Goal: Find specific page/section: Find specific page/section

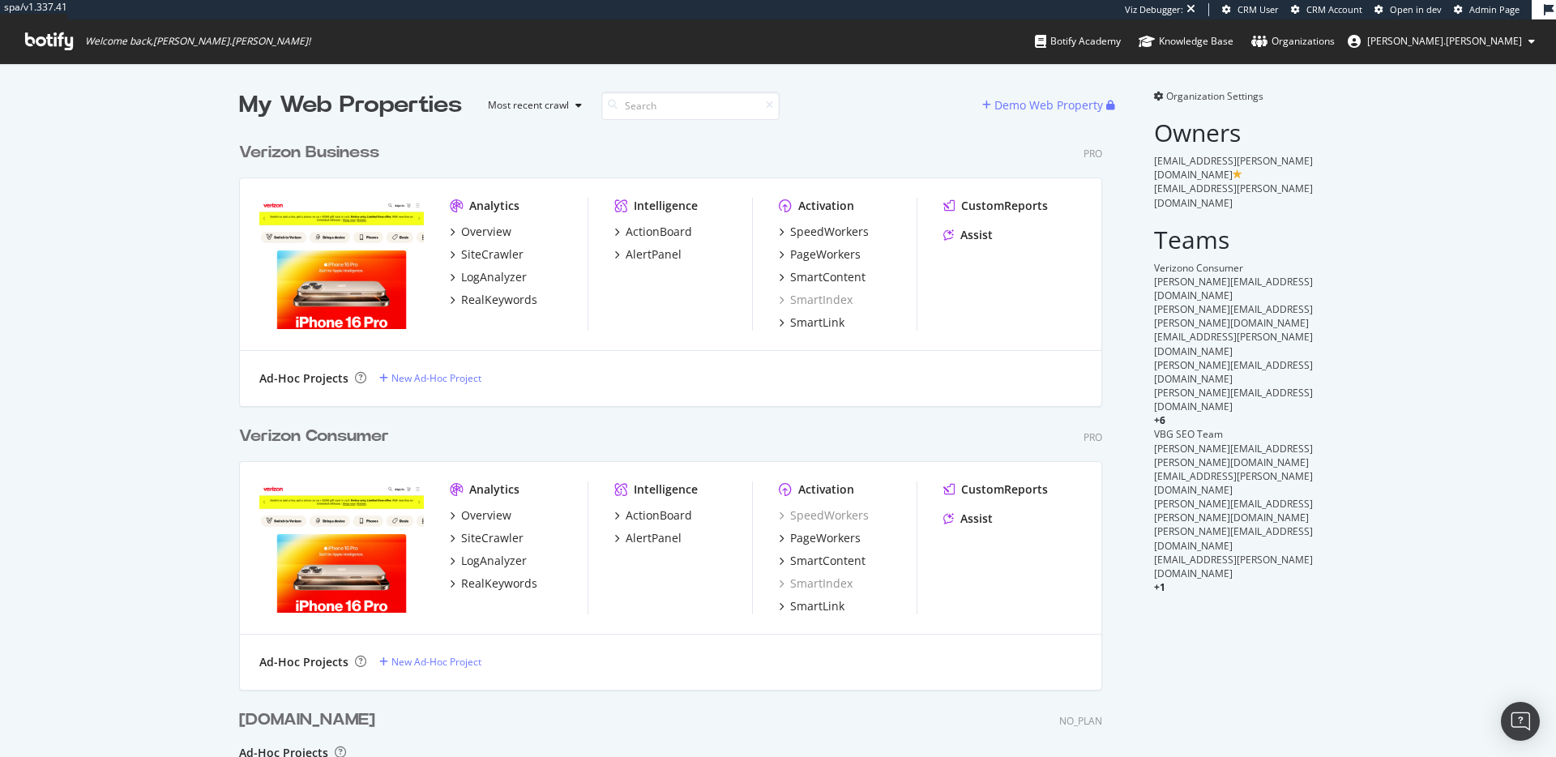
scroll to position [796, 876]
click at [627, 349] on div "Analytics Overview SiteCrawler LogAnalyzer RealKeywords Intelligence ActionBoar…" at bounding box center [671, 264] width 862 height 173
click at [1231, 99] on span "Organization Settings" at bounding box center [1214, 96] width 97 height 14
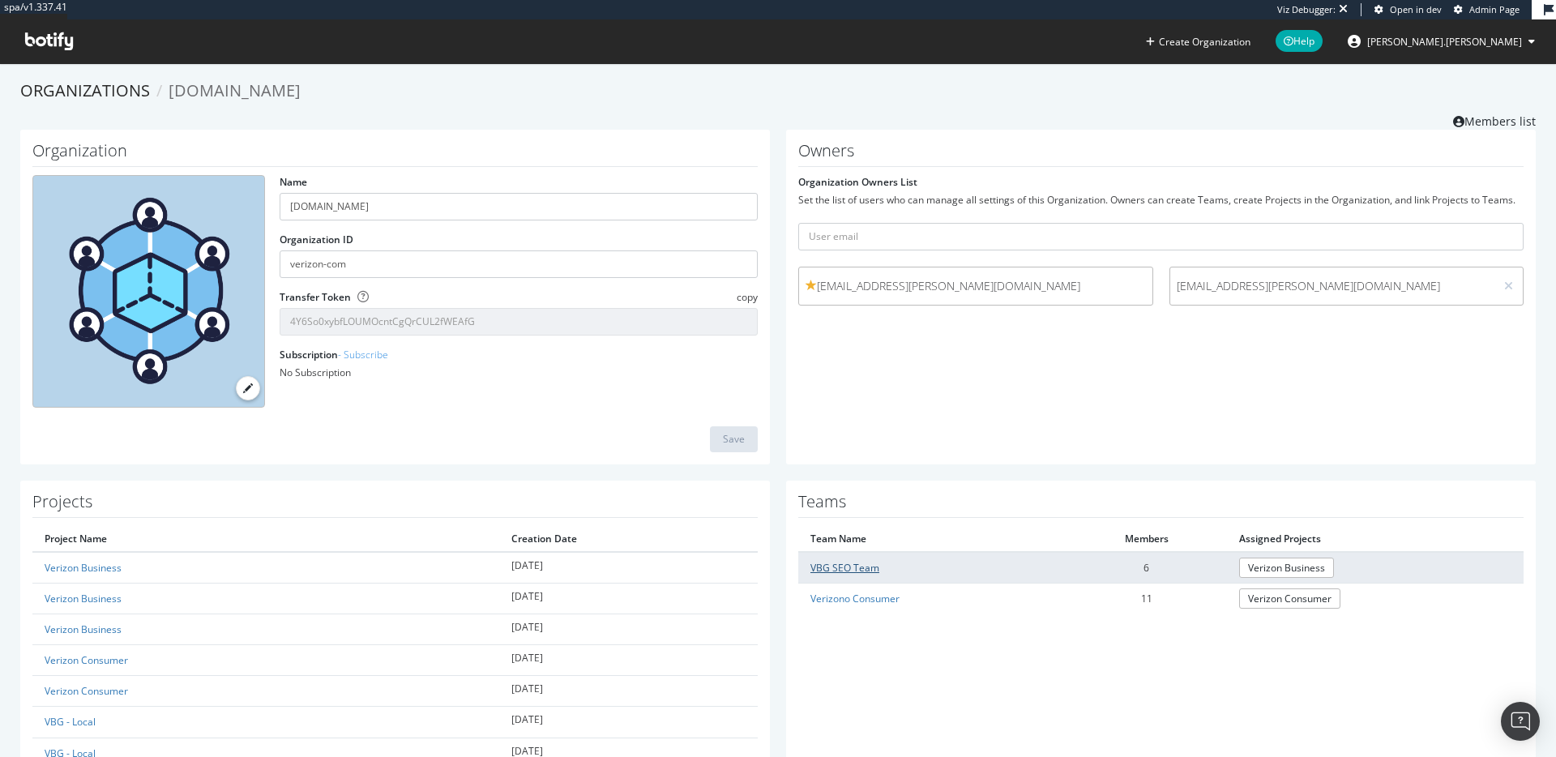
click at [842, 568] on link "VBG SEO Team" at bounding box center [845, 568] width 69 height 14
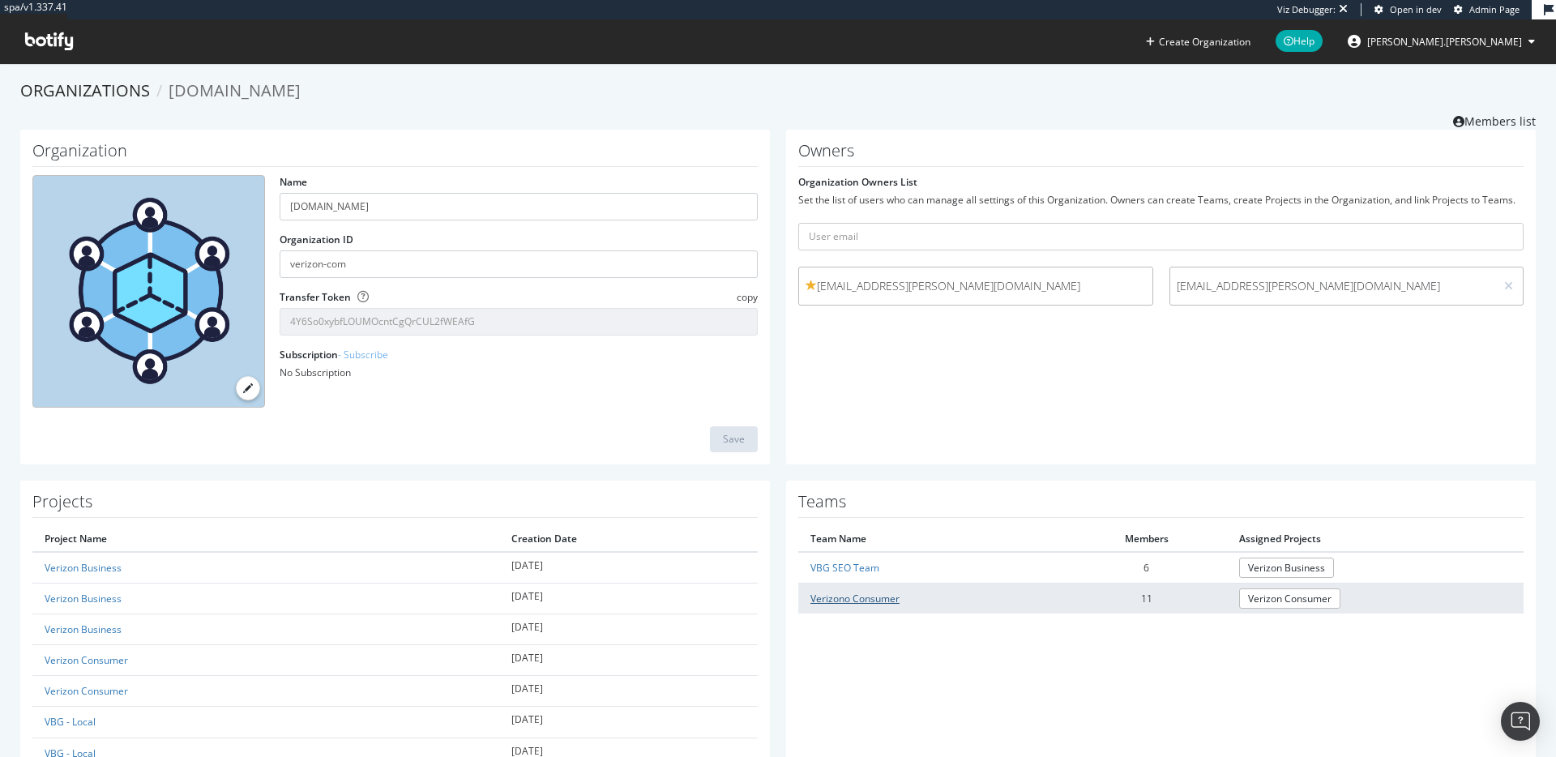
click at [864, 597] on link "Verizono Consumer" at bounding box center [855, 599] width 89 height 14
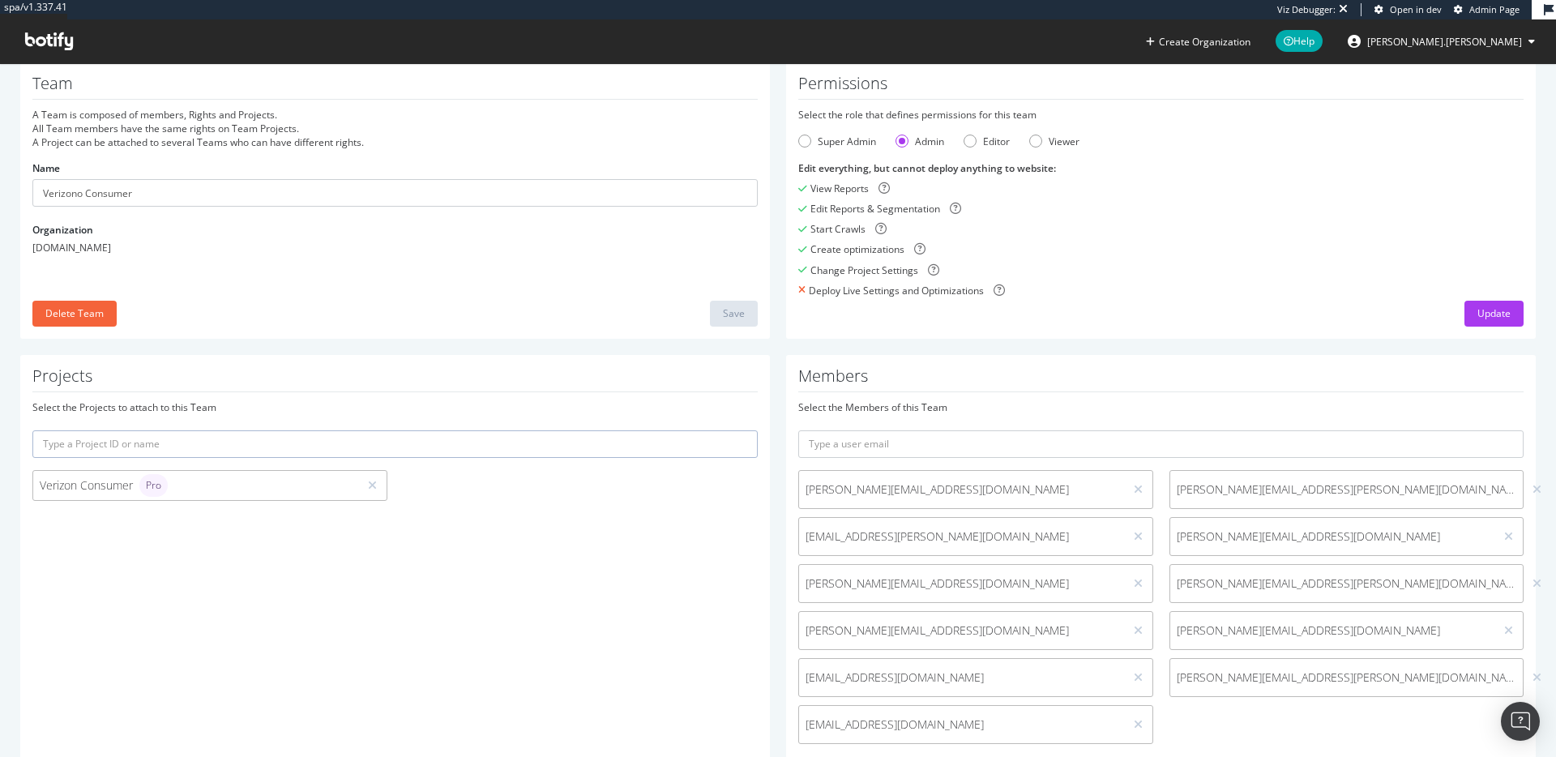
scroll to position [119, 0]
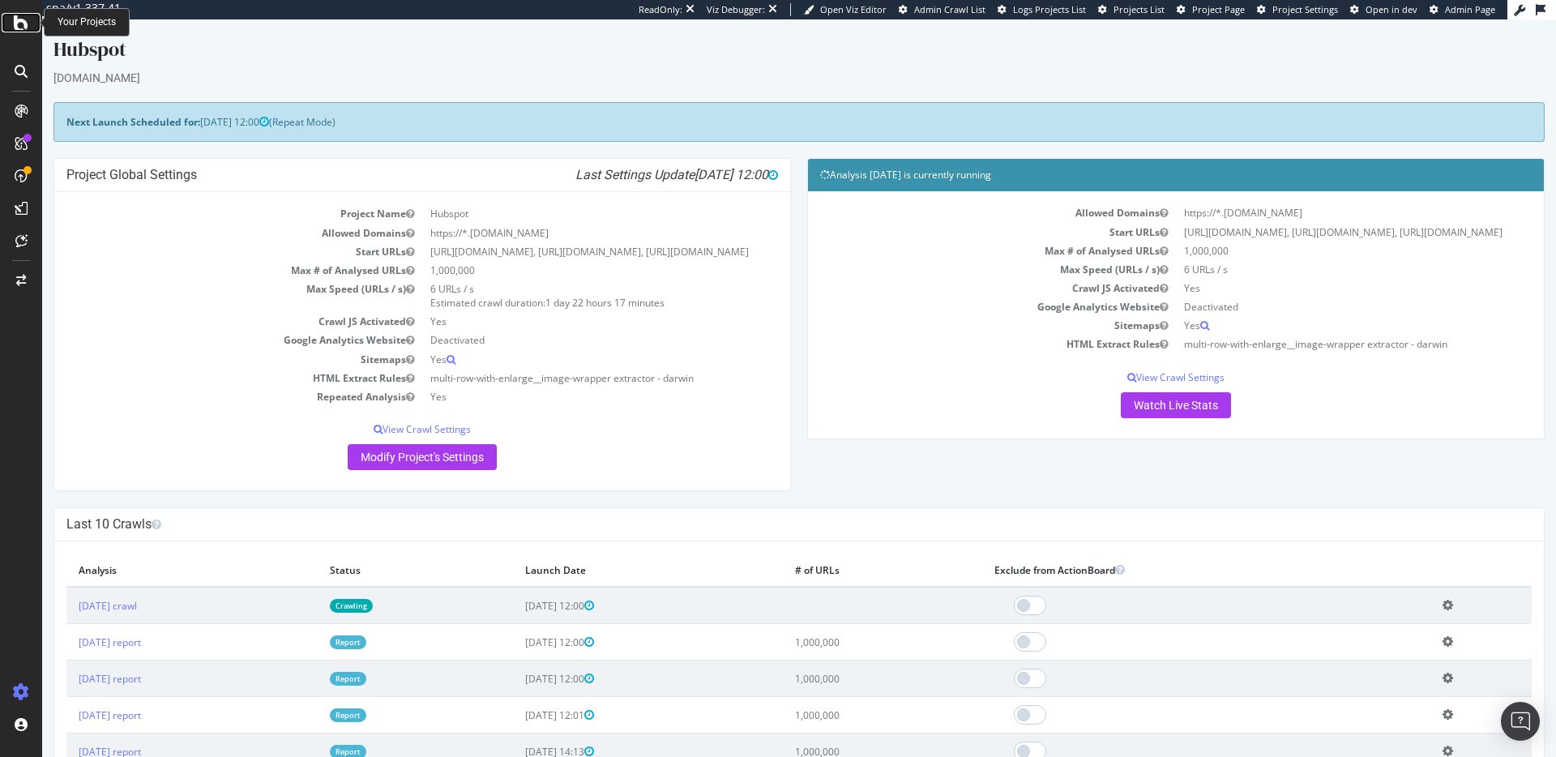
click at [20, 23] on icon at bounding box center [21, 22] width 15 height 19
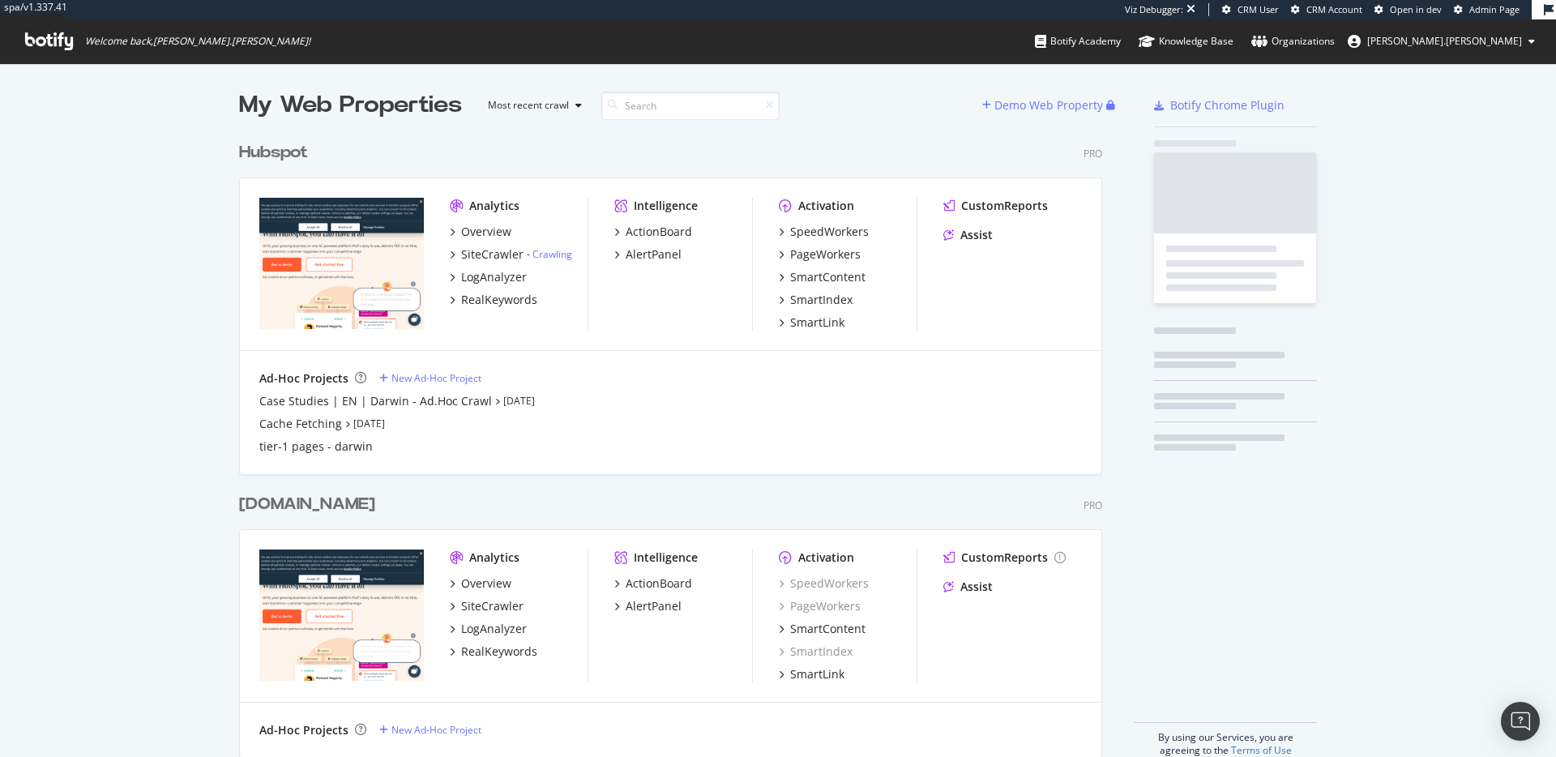
scroll to position [636, 876]
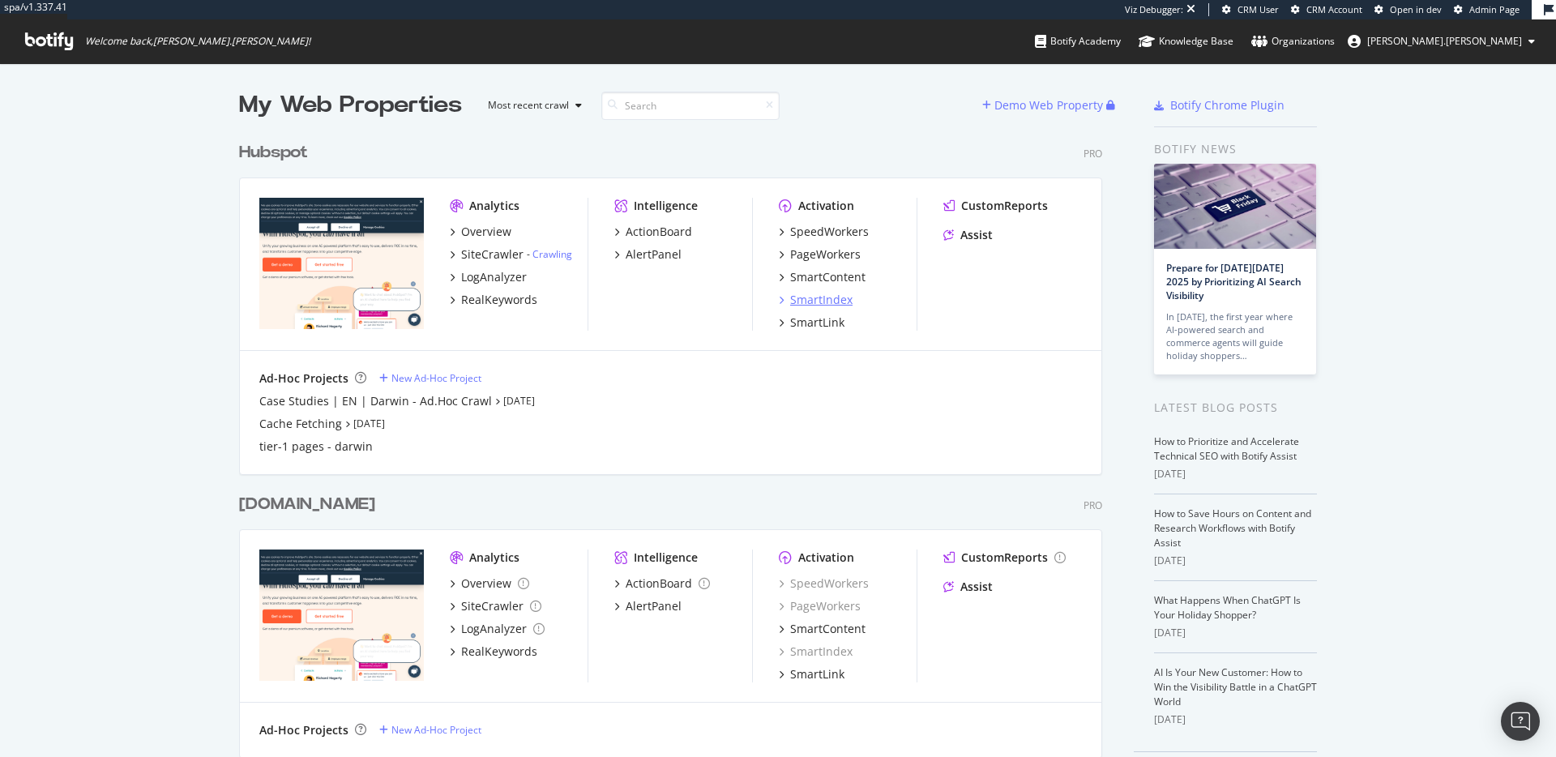
click at [821, 302] on div "SmartIndex" at bounding box center [821, 300] width 62 height 16
